Goal: Feedback & Contribution: Submit feedback/report problem

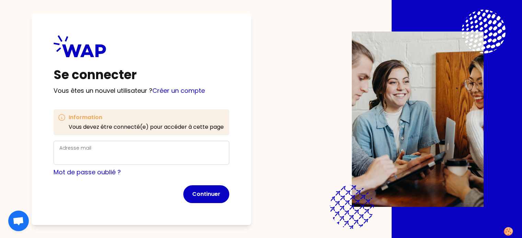
click at [112, 152] on div "Adresse mail" at bounding box center [141, 153] width 164 height 18
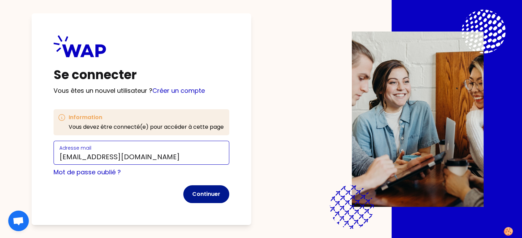
type input "[EMAIL_ADDRESS][DOMAIN_NAME]"
click at [222, 192] on button "Continuer" at bounding box center [206, 195] width 46 height 18
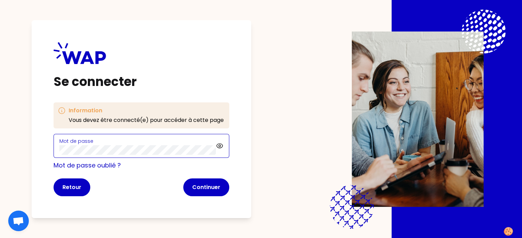
click button "Continuer" at bounding box center [206, 188] width 46 height 18
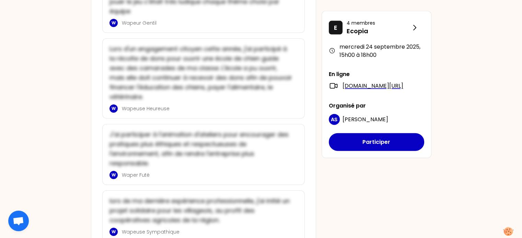
scroll to position [1617, 0]
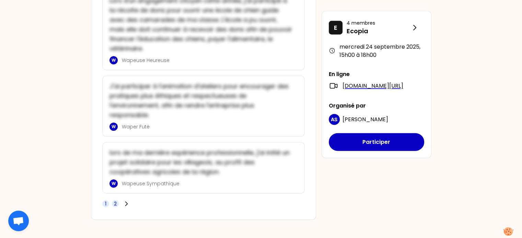
click at [113, 201] on span "2" at bounding box center [115, 204] width 7 height 7
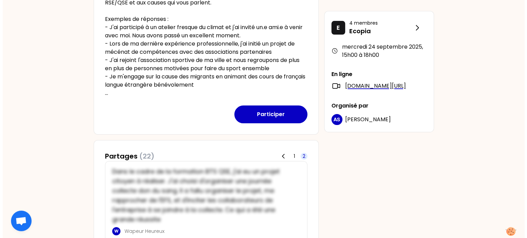
scroll to position [202, 0]
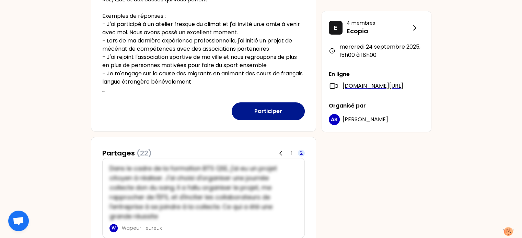
click at [272, 108] on button "Participer" at bounding box center [268, 112] width 73 height 18
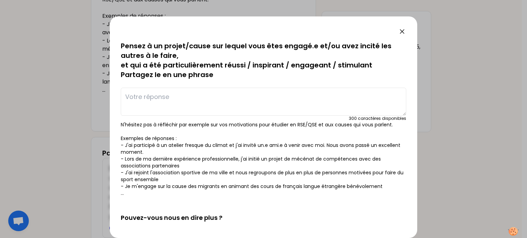
click at [146, 92] on textarea at bounding box center [263, 102] width 285 height 28
click at [237, 99] on textarea "Nous avons initié avec mes sœurs" at bounding box center [263, 102] width 285 height 28
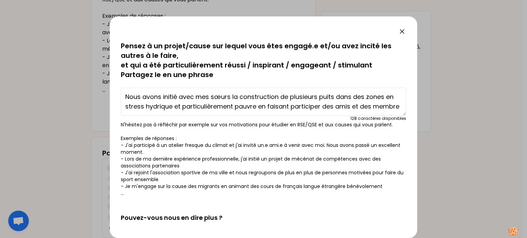
scroll to position [5, 0]
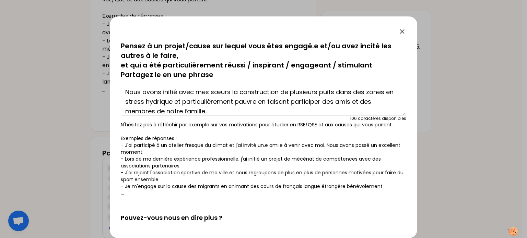
click at [266, 102] on textarea "Nous avons initié avec mes sœurs la construction de plusieurs puits dans des zo…" at bounding box center [263, 102] width 285 height 28
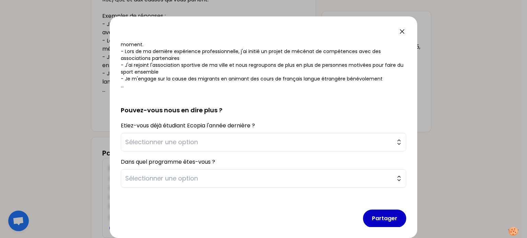
scroll to position [113, 0]
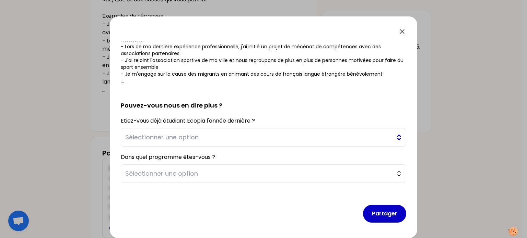
type textarea "Nous avons initié avec mes sœurs la construction de plusieurs puits dans des zo…"
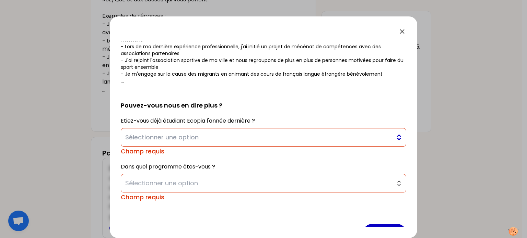
click at [282, 133] on span "Sélectionner une option" at bounding box center [258, 138] width 267 height 10
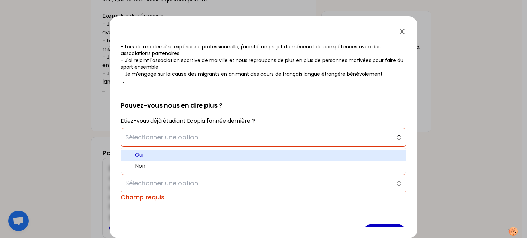
click at [185, 152] on span "Oui" at bounding box center [268, 155] width 266 height 8
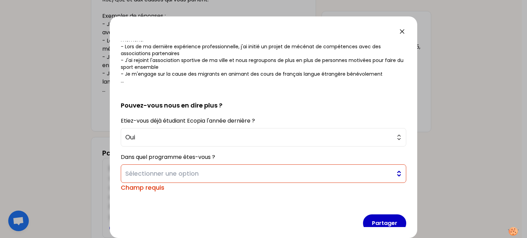
click at [191, 174] on span "Sélectionner une option" at bounding box center [258, 174] width 267 height 10
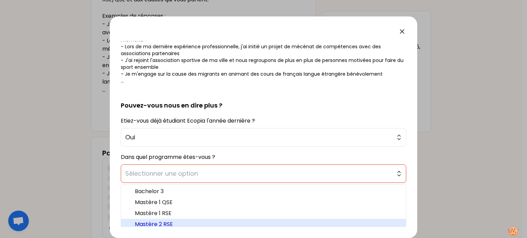
scroll to position [2, 0]
click at [173, 224] on span "Mastère 2 RSE" at bounding box center [268, 223] width 266 height 8
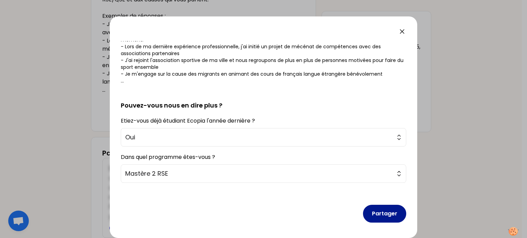
click at [387, 210] on button "Partager" at bounding box center [384, 214] width 43 height 18
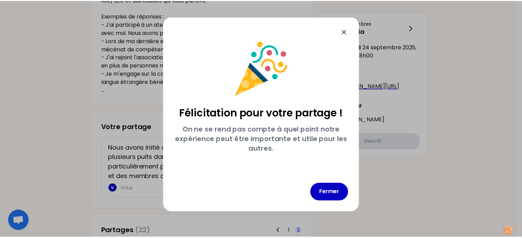
scroll to position [0, 0]
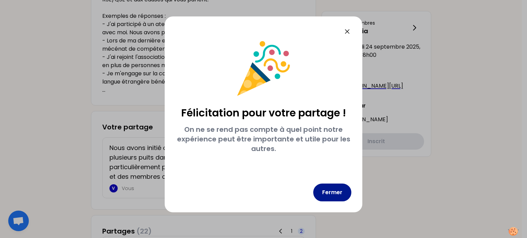
click at [331, 193] on button "Fermer" at bounding box center [332, 193] width 38 height 18
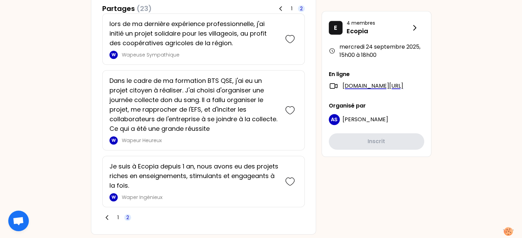
scroll to position [435, 0]
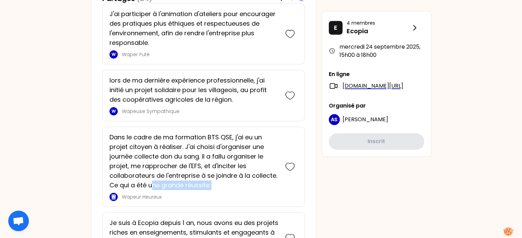
drag, startPoint x: 118, startPoint y: 206, endPoint x: 155, endPoint y: 186, distance: 42.1
click at [155, 186] on div "Dans le cadre de ma formation BTS QSE, j'ai eu un projet citoyen à réaliser. J'…" at bounding box center [203, 167] width 202 height 80
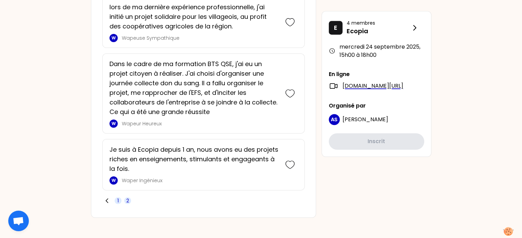
click at [120, 198] on span "1" at bounding box center [118, 201] width 7 height 7
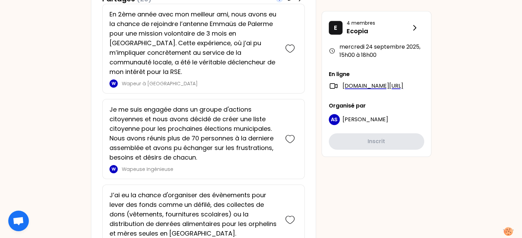
scroll to position [436, 0]
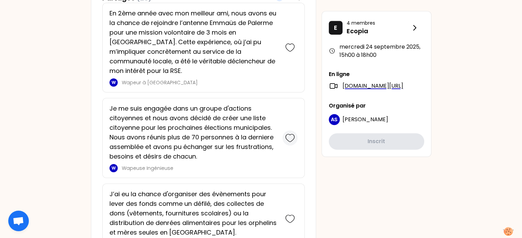
click at [292, 133] on icon at bounding box center [290, 138] width 10 height 10
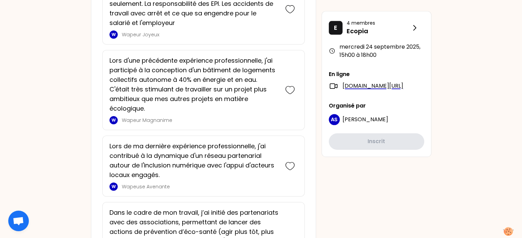
scroll to position [840, 0]
click at [291, 87] on icon at bounding box center [290, 90] width 10 height 10
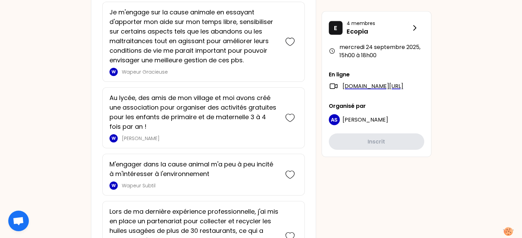
scroll to position [1298, 0]
click at [292, 114] on icon at bounding box center [289, 118] width 9 height 8
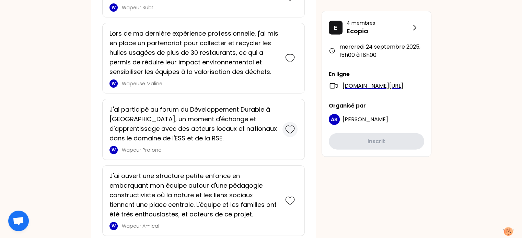
scroll to position [1686, 0]
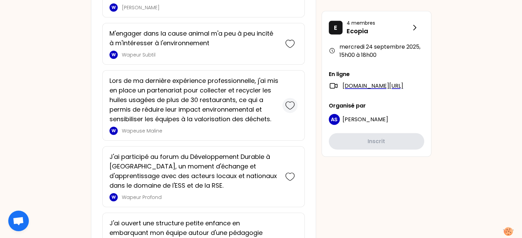
click at [290, 119] on div at bounding box center [289, 105] width 15 height 59
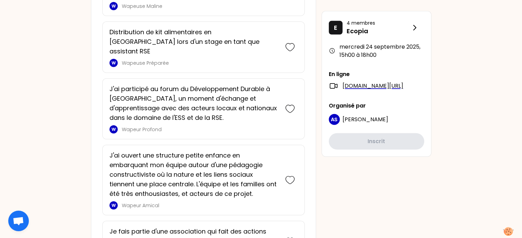
scroll to position [1887, 0]
click at [294, 177] on icon at bounding box center [289, 181] width 9 height 8
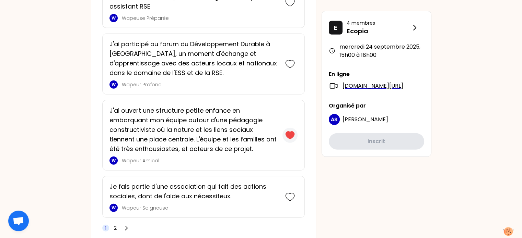
scroll to position [2022, 0]
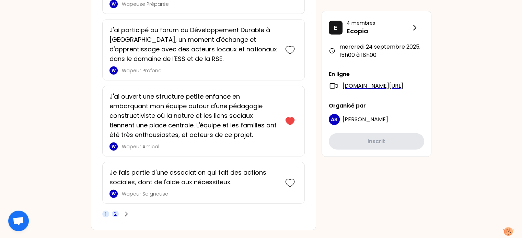
click at [114, 211] on span "2" at bounding box center [115, 214] width 3 height 7
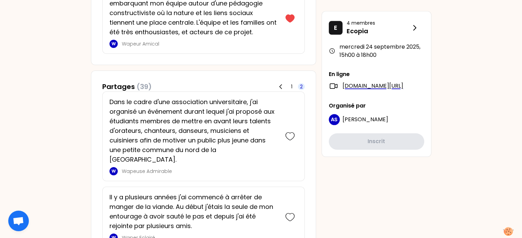
scroll to position [703, 0]
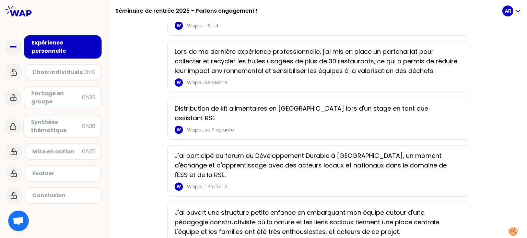
scroll to position [1055, 0]
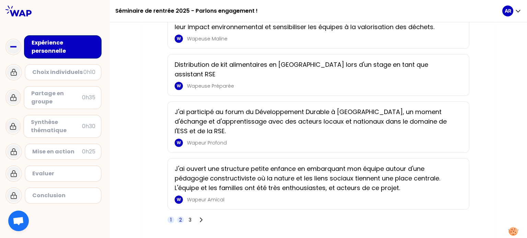
click at [182, 217] on span "2" at bounding box center [180, 220] width 7 height 7
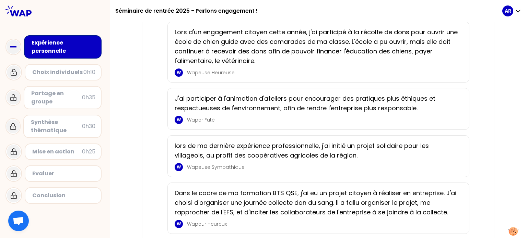
scroll to position [1046, 0]
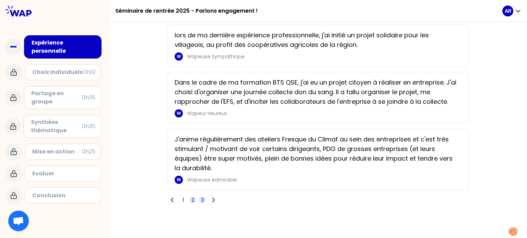
click at [200, 197] on span "3" at bounding box center [202, 200] width 7 height 7
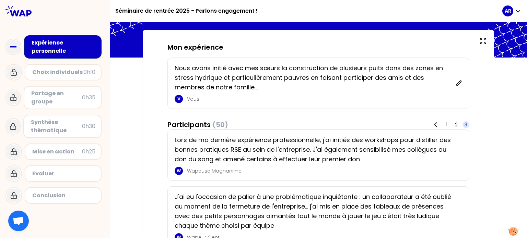
scroll to position [30, 0]
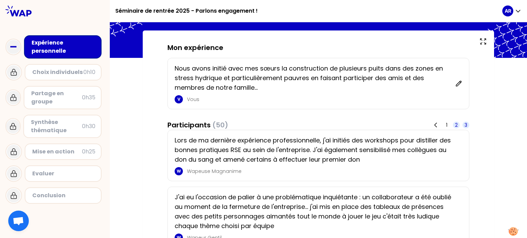
click at [456, 125] on span "2" at bounding box center [456, 125] width 3 height 7
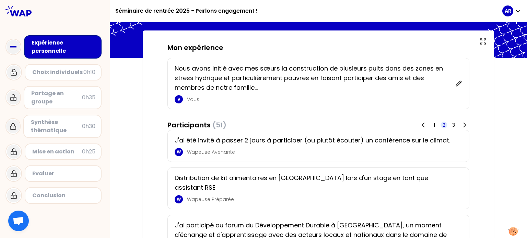
click at [446, 125] on span "2" at bounding box center [444, 125] width 7 height 7
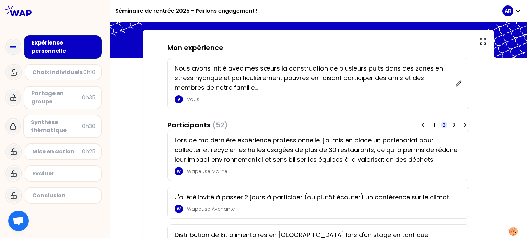
click at [446, 125] on span "2" at bounding box center [444, 125] width 7 height 7
click at [436, 126] on span "1" at bounding box center [434, 125] width 7 height 7
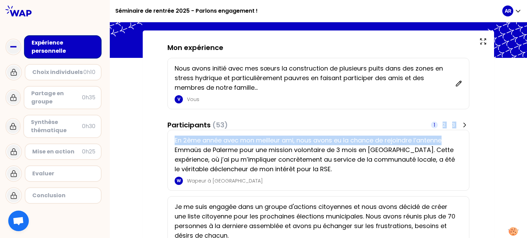
drag, startPoint x: 436, startPoint y: 126, endPoint x: 502, endPoint y: 137, distance: 66.9
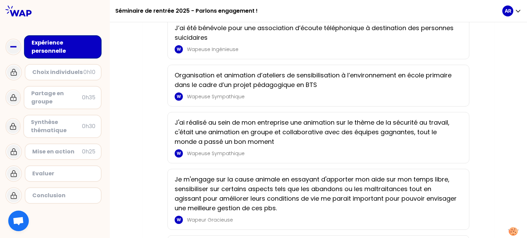
scroll to position [939, 0]
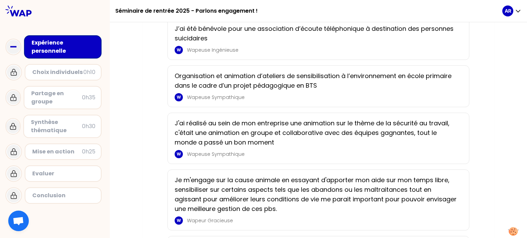
click at [433, 41] on div "J’ai été bénévole pour une association d’écoute téléphonique à destination des …" at bounding box center [319, 39] width 288 height 30
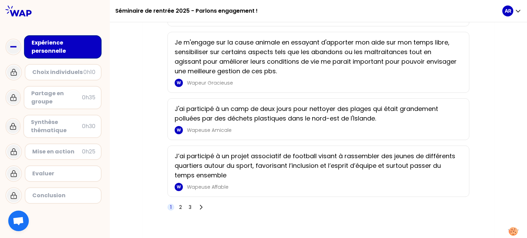
scroll to position [1084, 0]
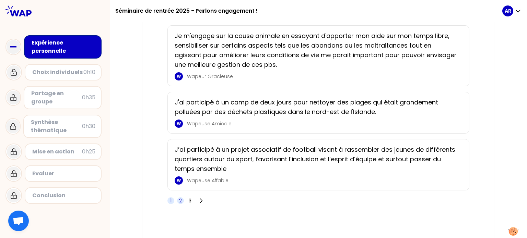
click at [180, 198] on span "2" at bounding box center [180, 201] width 3 height 7
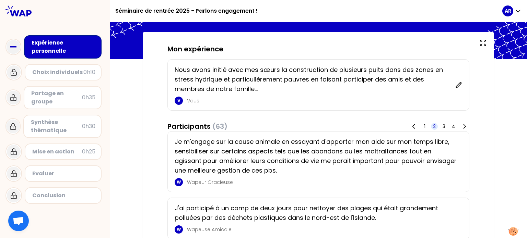
scroll to position [0, 0]
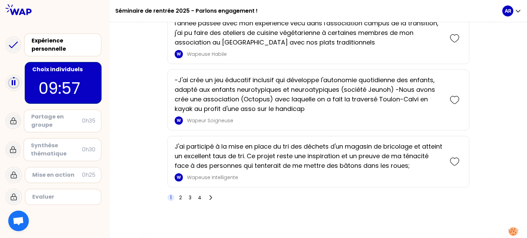
scroll to position [1325, 0]
click at [179, 198] on span "2" at bounding box center [180, 198] width 3 height 7
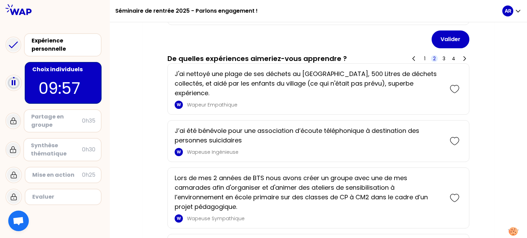
scroll to position [306, 0]
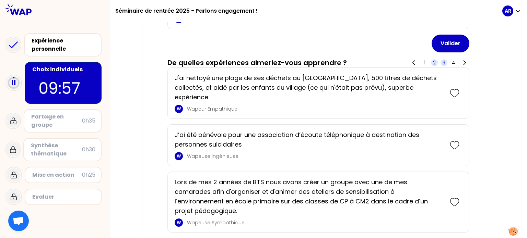
click at [443, 63] on span "3" at bounding box center [444, 62] width 3 height 7
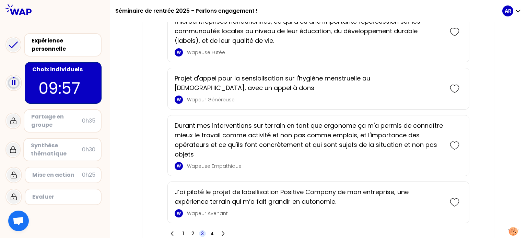
scroll to position [1247, 0]
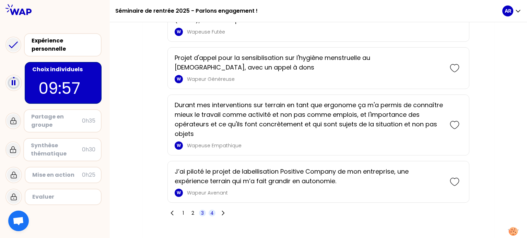
click at [213, 210] on span "4" at bounding box center [211, 213] width 3 height 7
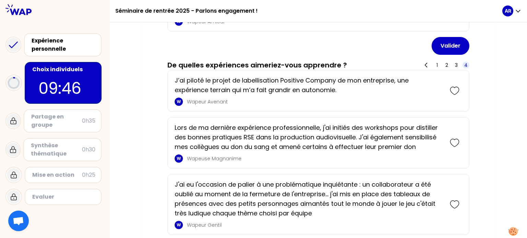
scroll to position [306, 0]
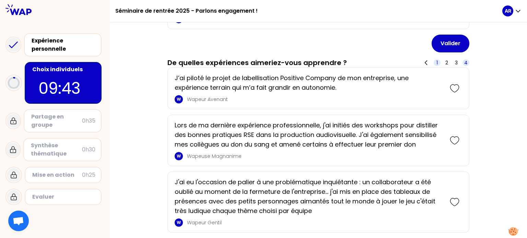
click at [436, 61] on span "1" at bounding box center [436, 62] width 1 height 7
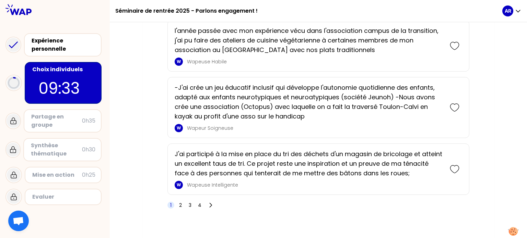
scroll to position [1325, 0]
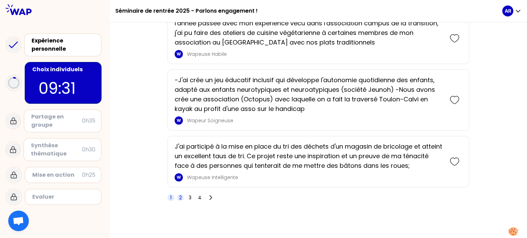
click at [181, 200] on span "2" at bounding box center [180, 198] width 3 height 7
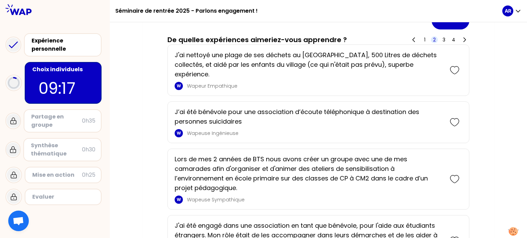
scroll to position [327, 0]
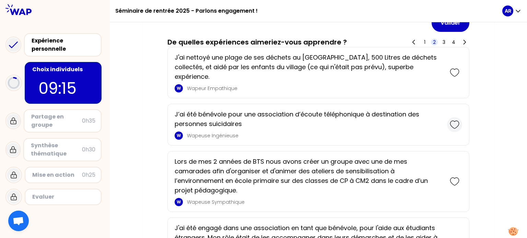
click at [455, 120] on icon at bounding box center [455, 125] width 10 height 10
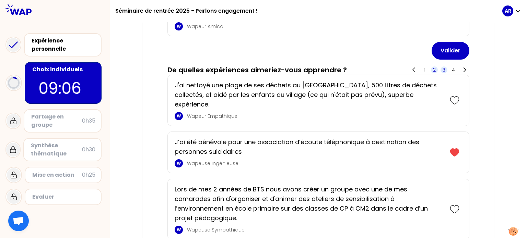
click at [444, 69] on span "3" at bounding box center [444, 70] width 3 height 7
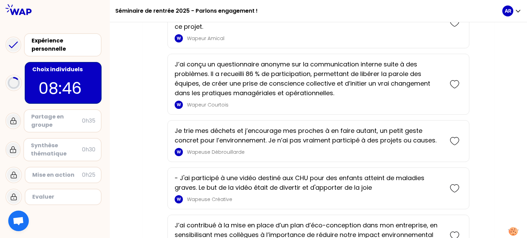
scroll to position [548, 0]
click at [457, 80] on icon at bounding box center [455, 85] width 10 height 10
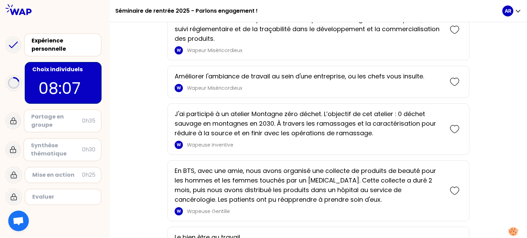
scroll to position [1276, 0]
click at [454, 86] on icon at bounding box center [455, 82] width 10 height 10
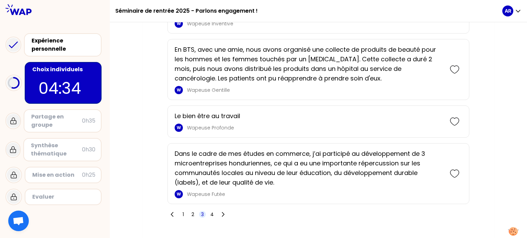
scroll to position [1458, 0]
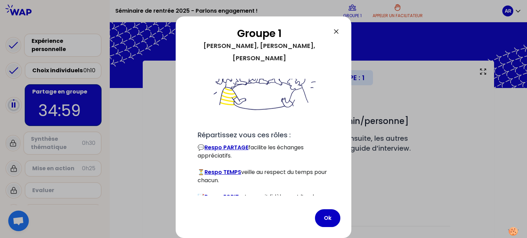
scroll to position [70, 0]
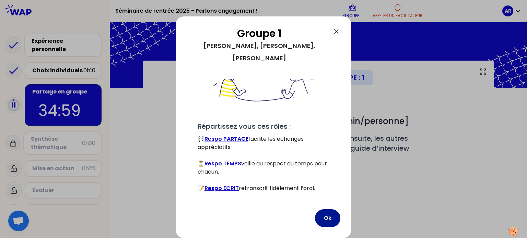
click at [329, 217] on button "Ok" at bounding box center [327, 219] width 25 height 18
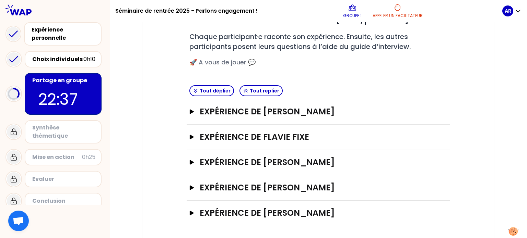
scroll to position [17, 0]
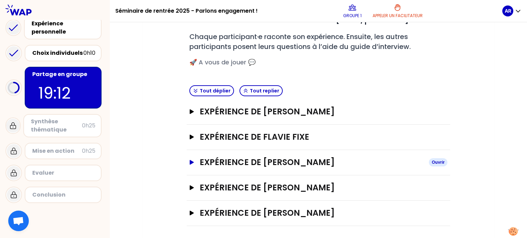
click at [191, 161] on icon "button" at bounding box center [192, 162] width 4 height 5
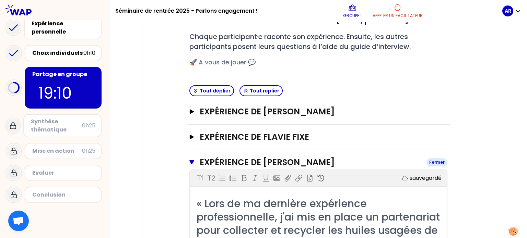
click at [191, 161] on icon "button" at bounding box center [191, 163] width 4 height 4
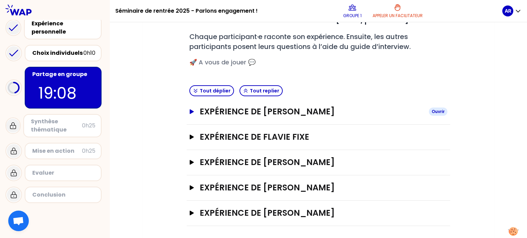
click at [191, 109] on icon "button" at bounding box center [192, 111] width 4 height 5
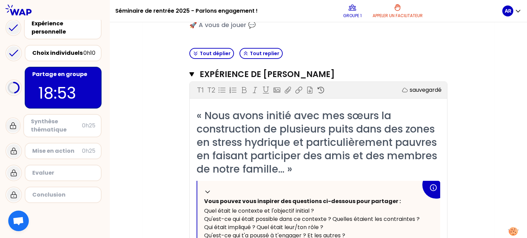
scroll to position [126, 0]
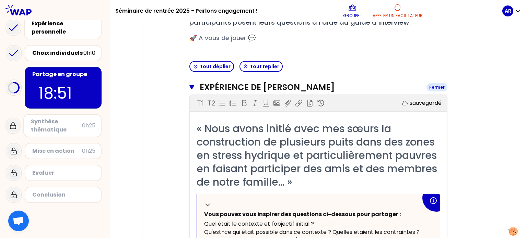
click at [192, 85] on icon "button" at bounding box center [191, 87] width 5 height 5
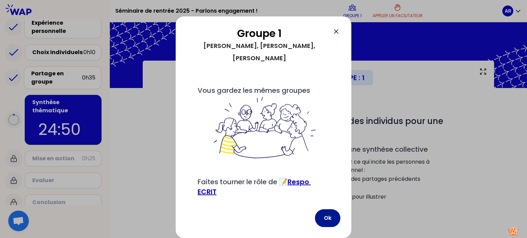
click at [329, 221] on button "Ok" at bounding box center [327, 219] width 25 height 18
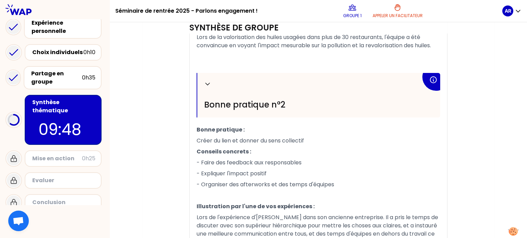
scroll to position [371, 0]
click at [207, 83] on icon at bounding box center [207, 85] width 7 height 7
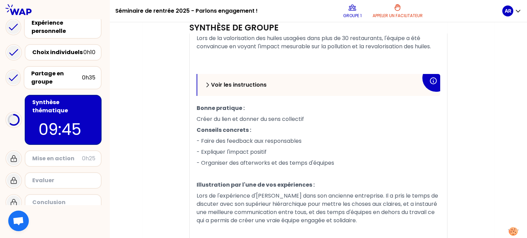
click at [207, 83] on icon at bounding box center [207, 85] width 7 height 7
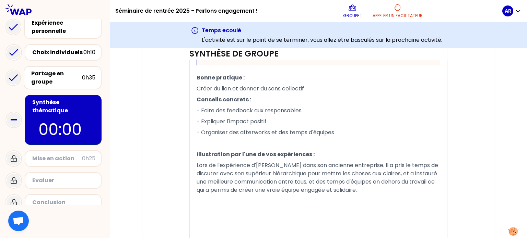
scroll to position [457, 0]
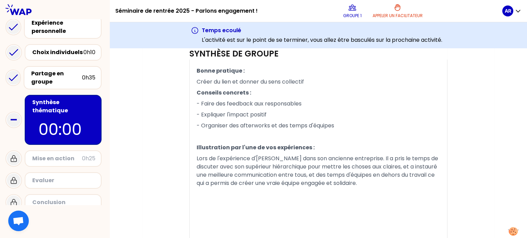
click at [328, 137] on p "﻿" at bounding box center [319, 136] width 244 height 11
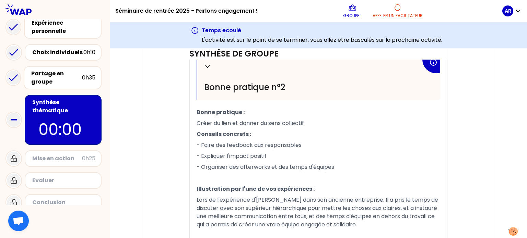
scroll to position [487, 0]
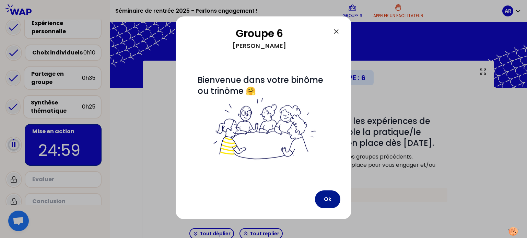
click at [329, 197] on button "Ok" at bounding box center [327, 200] width 25 height 18
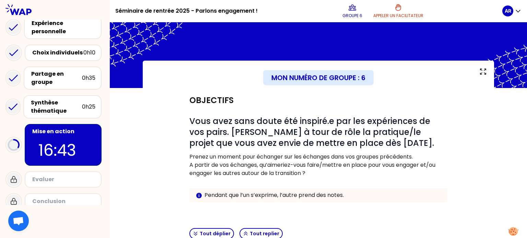
scroll to position [68, 0]
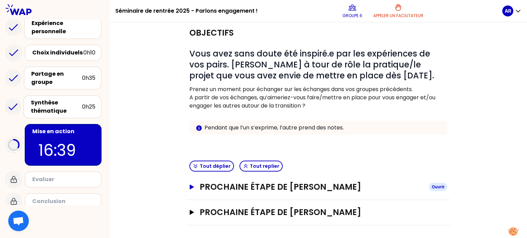
click at [192, 188] on icon "button" at bounding box center [192, 187] width 4 height 5
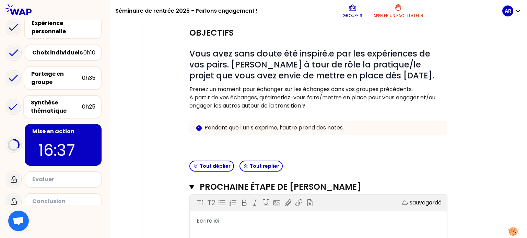
scroll to position [178, 0]
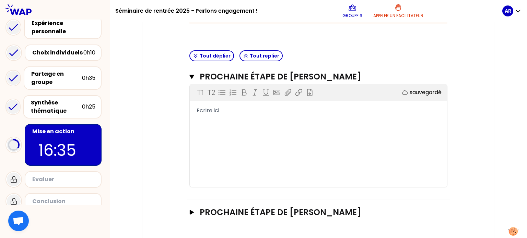
click at [203, 110] on span "Ecrire ici" at bounding box center [208, 111] width 23 height 8
click at [197, 109] on span "Ecrire ici" at bounding box center [208, 111] width 23 height 8
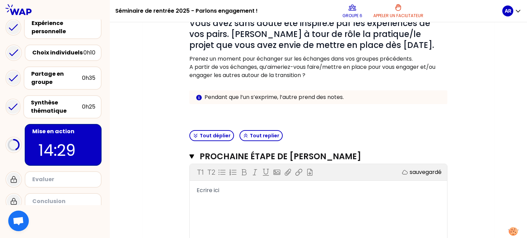
scroll to position [99, 0]
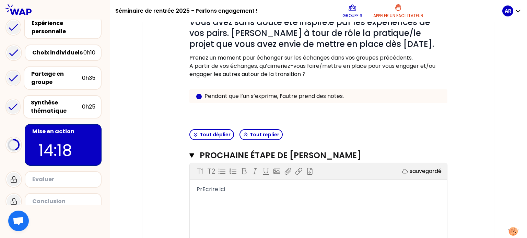
click at [254, 181] on div "T1 T2 Exporter sauvegardé PrEcrire ici" at bounding box center [318, 214] width 257 height 103
click at [239, 190] on div "PrEcrire ici" at bounding box center [319, 190] width 244 height 8
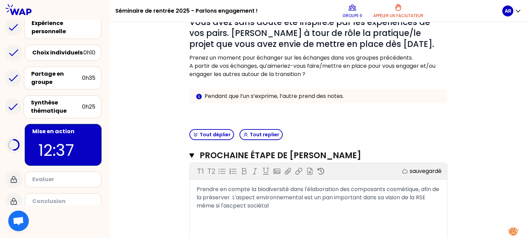
click at [261, 205] on span "Prendre en compte la biodiversité dans l'élaboration des composants cosmétique,…" at bounding box center [319, 198] width 244 height 24
click at [286, 208] on div "Prendre en compte la biodiversité dans l'élaboration des composants cosmétique,…" at bounding box center [319, 198] width 244 height 25
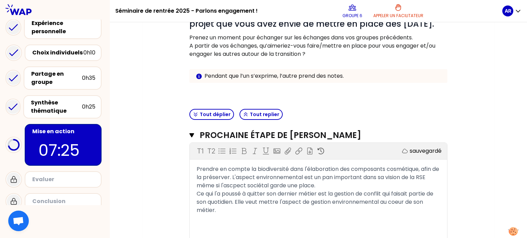
scroll to position [120, 0]
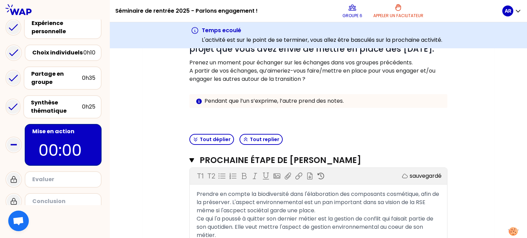
click at [155, 121] on div "Mon numéro de groupe : 6 Objectifs # Vous avez sans doute été inspiré.e par les…" at bounding box center [318, 144] width 351 height 357
click at [471, 116] on div "Objectifs # Vous avez sans doute été inspiré.e par les expériences de vos pairs…" at bounding box center [318, 152] width 324 height 316
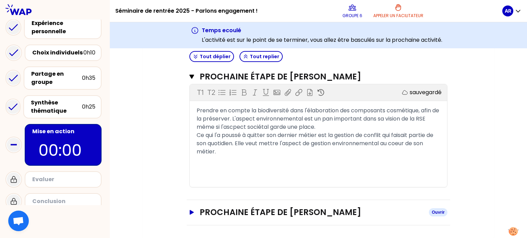
click at [195, 209] on button "Prochaine étape de [PERSON_NAME] Ouvrir" at bounding box center [318, 212] width 258 height 11
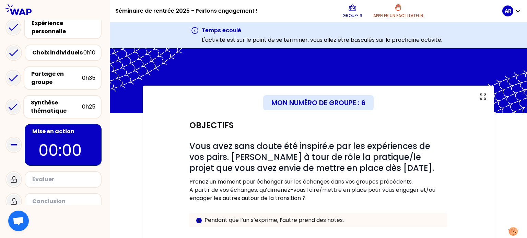
scroll to position [0, 0]
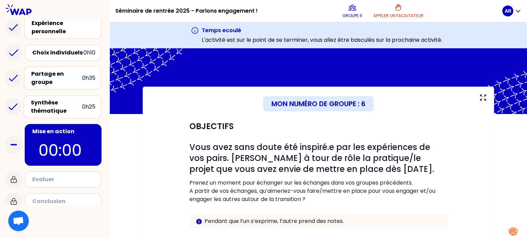
scroll to position [1, 0]
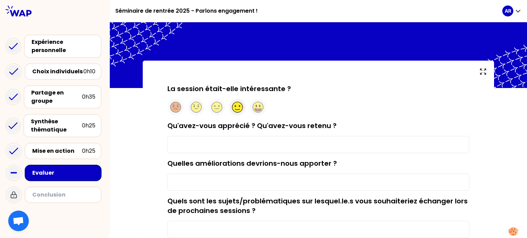
click at [237, 106] on circle at bounding box center [237, 107] width 11 height 11
click at [209, 143] on input "Qu'avez-vous apprécié ? Qu'avez-vous retenu ?" at bounding box center [318, 144] width 302 height 17
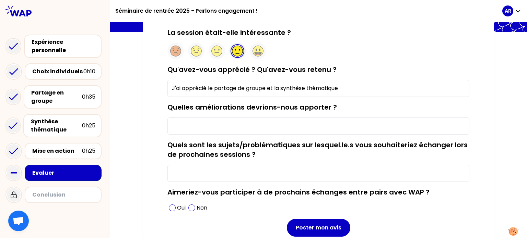
scroll to position [56, 0]
type input "J'ai apprécié le partage de groupe et la synthèse thématique"
click at [215, 128] on input "Quelles améliorations devrions-nous apporter ?" at bounding box center [318, 126] width 302 height 17
type input "L"
type input "D"
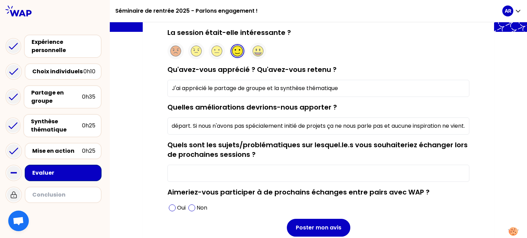
scroll to position [0, 151]
type input "Proposer un thème plus large que "projet/cause" au départ. Si nous n'avons pas …"
click at [237, 174] on input "Quels sont les sujets/problématiques sur lesquel.le.s vous souhaiteriez échange…" at bounding box center [318, 173] width 302 height 17
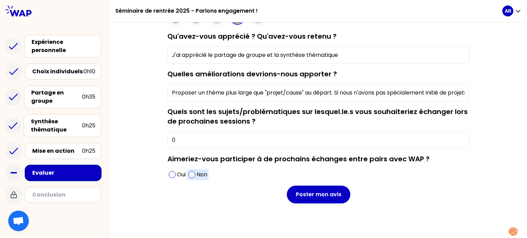
type input "0"
click at [188, 172] on div "Non" at bounding box center [198, 175] width 22 height 11
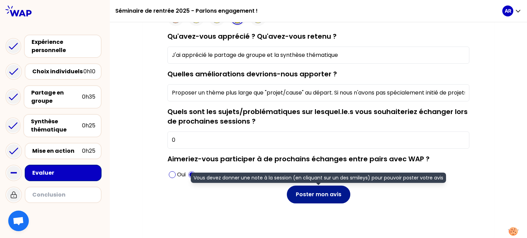
click at [311, 196] on button "Poster mon avis" at bounding box center [318, 195] width 63 height 18
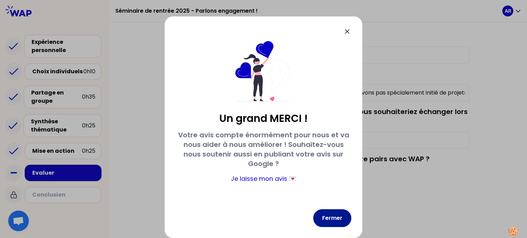
click at [338, 223] on button "Fermer" at bounding box center [332, 219] width 38 height 18
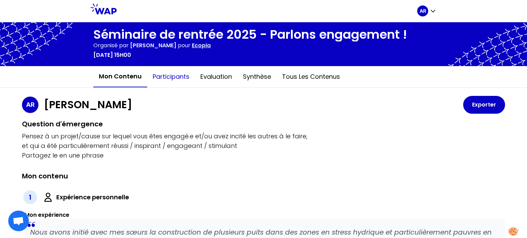
click at [174, 81] on button "Participants" at bounding box center [171, 77] width 48 height 21
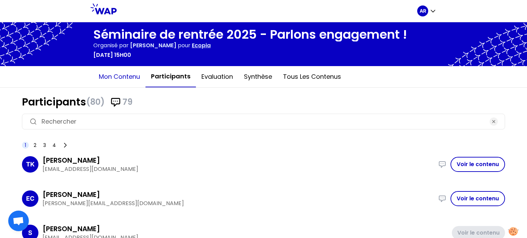
click at [119, 74] on button "Mon contenu" at bounding box center [119, 77] width 52 height 21
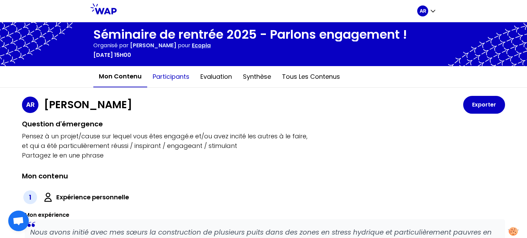
click at [175, 75] on button "Participants" at bounding box center [171, 77] width 48 height 21
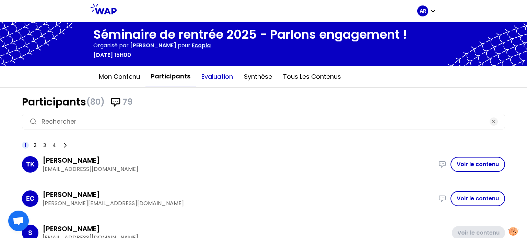
click at [214, 83] on button "Evaluation" at bounding box center [217, 77] width 43 height 21
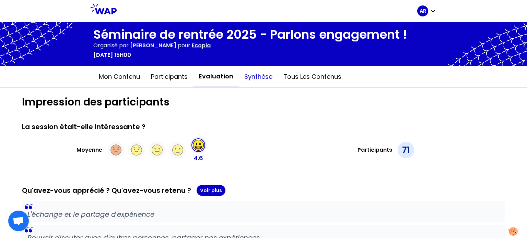
click at [254, 77] on button "Synthèse" at bounding box center [258, 77] width 39 height 21
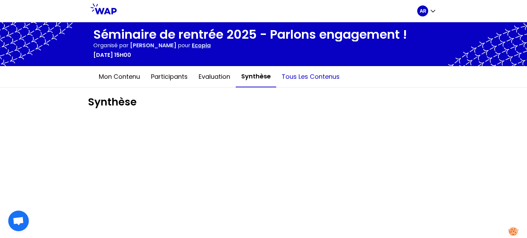
click at [305, 78] on button "Tous les contenus" at bounding box center [310, 77] width 69 height 21
